Goal: Task Accomplishment & Management: Manage account settings

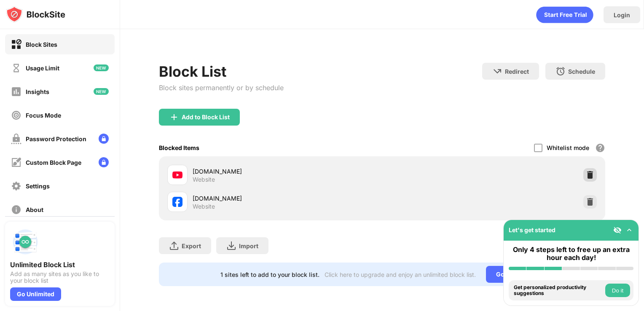
click at [595, 175] on div at bounding box center [589, 174] width 13 height 13
